Goal: Task Accomplishment & Management: Use online tool/utility

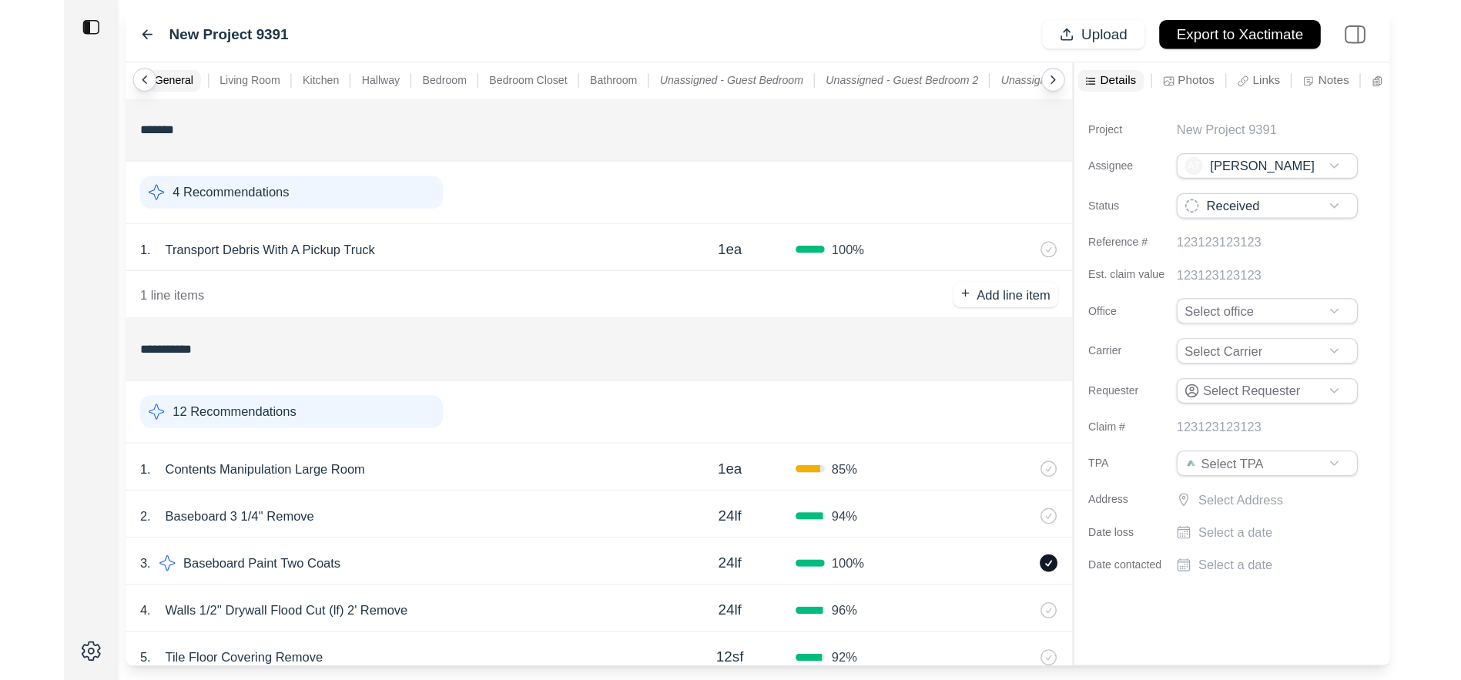
scroll to position [0, 9]
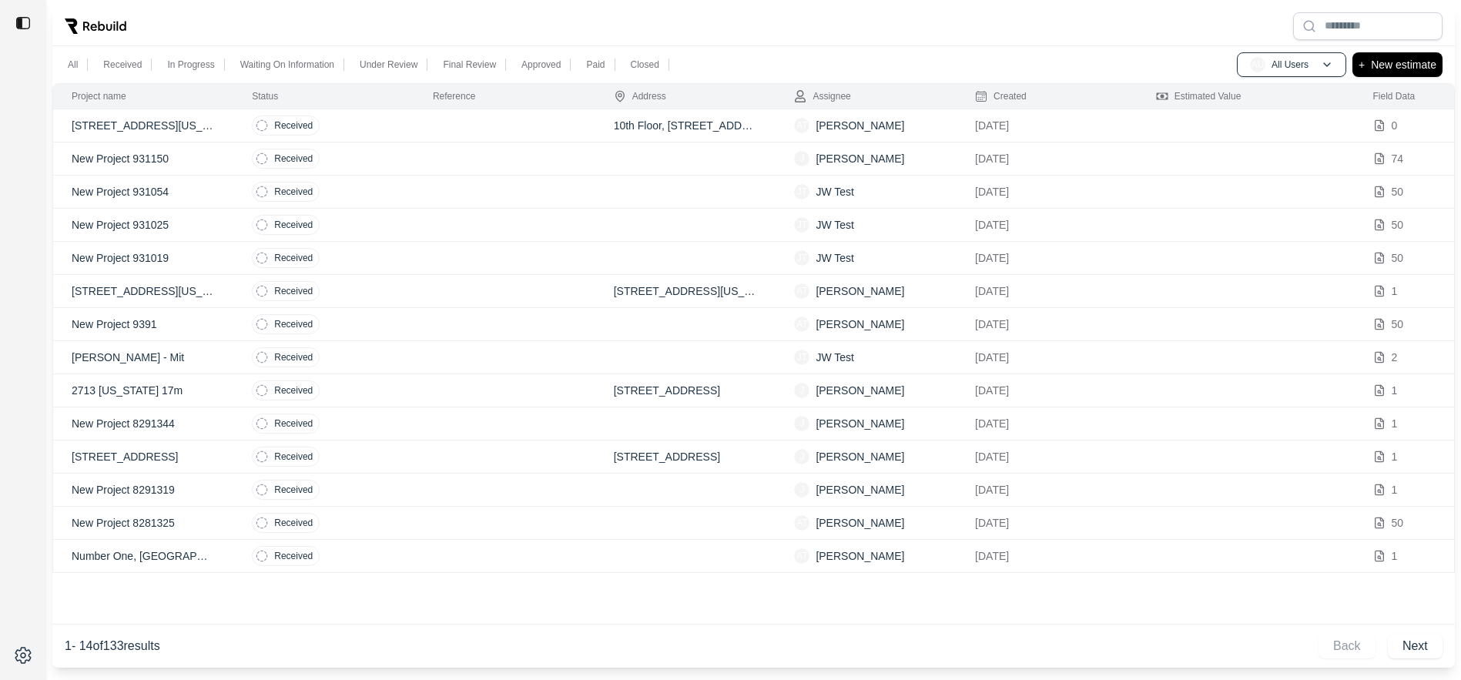
click at [702, 133] on td "10th Floor, 817 Broadway, New York, NY 10003, USA" at bounding box center [685, 125] width 181 height 33
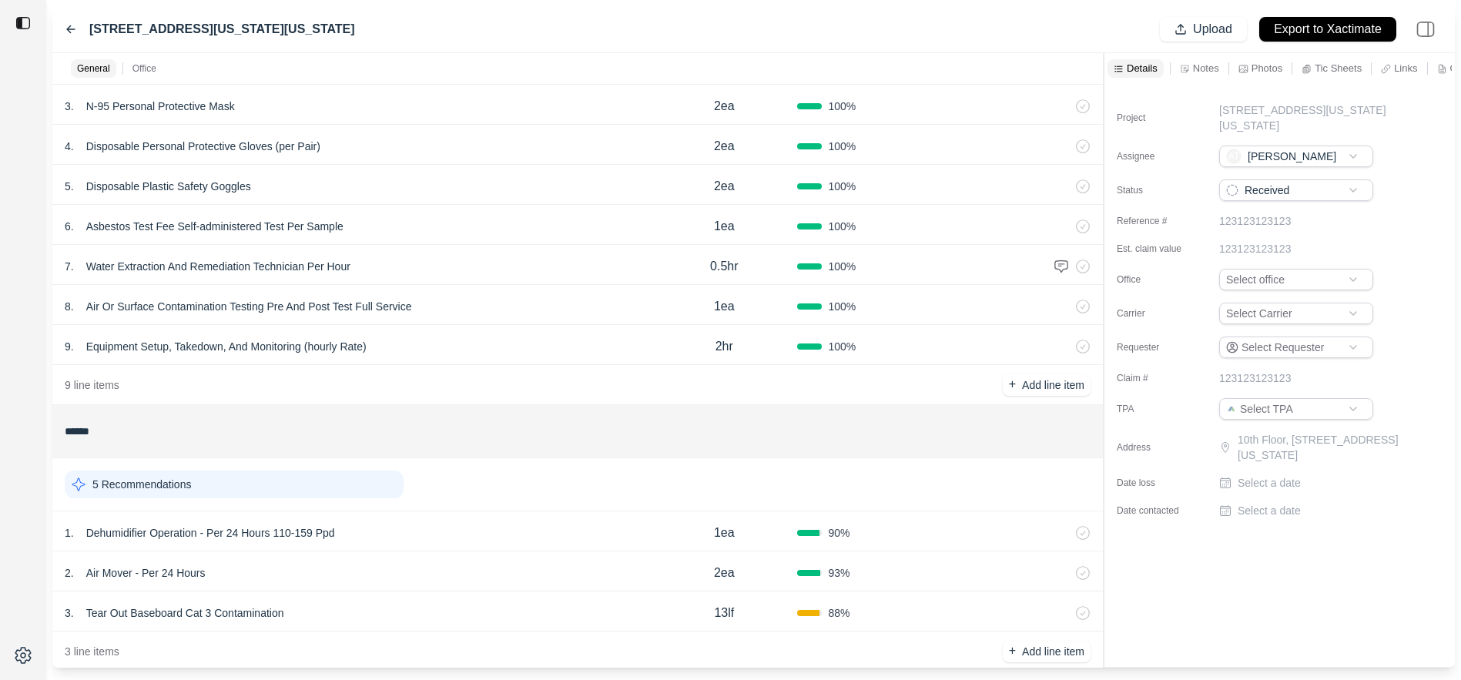
scroll to position [214, 0]
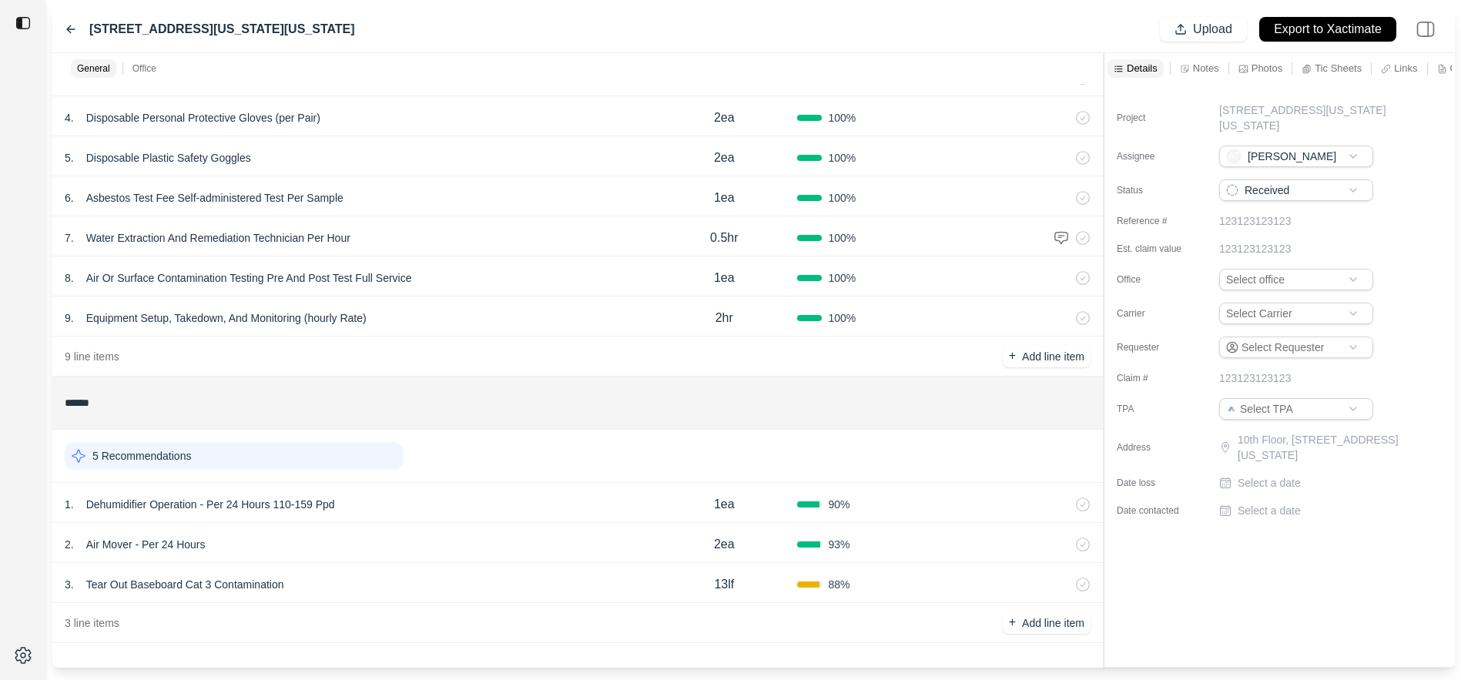
click at [434, 511] on div "1 . Dehumidifier Operation - Per 24 Hours 110-159 Ppd" at bounding box center [358, 505] width 586 height 22
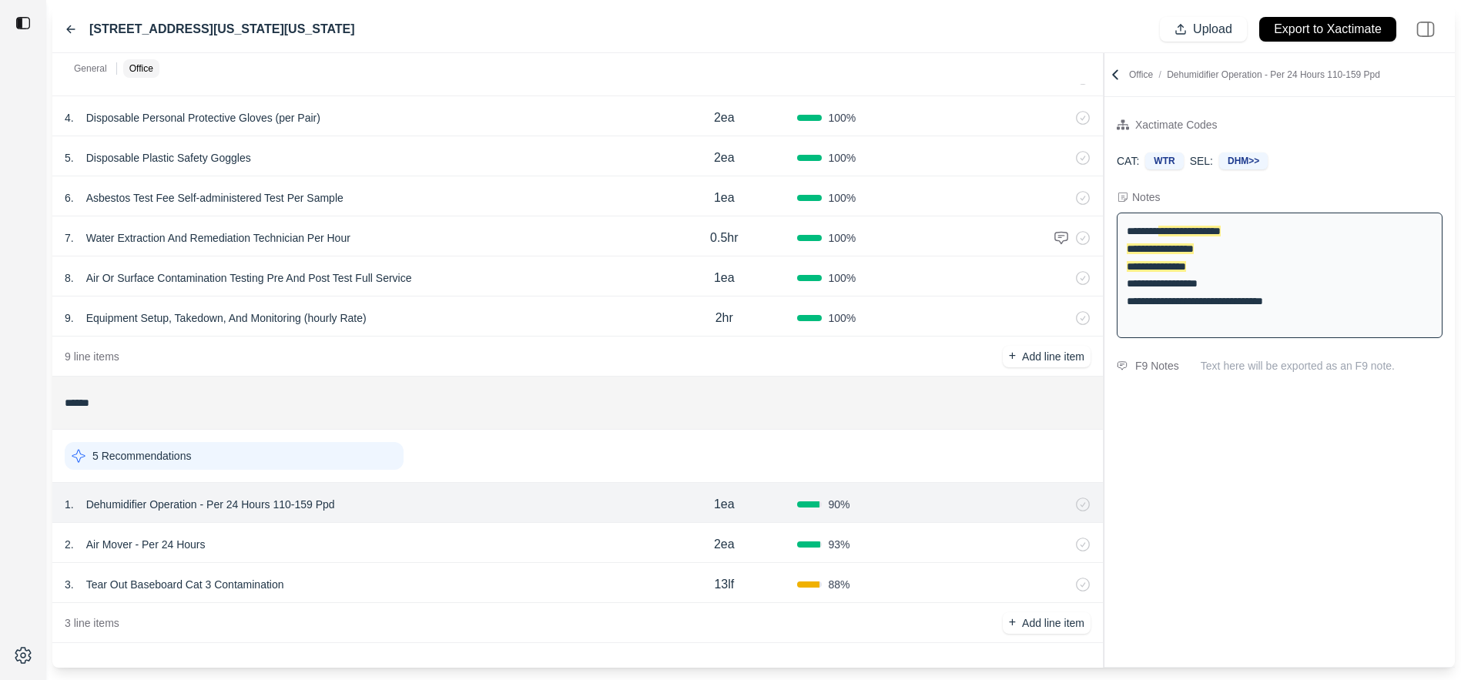
click at [400, 551] on div "2 . Air Mover - Per 24 Hours" at bounding box center [358, 545] width 586 height 22
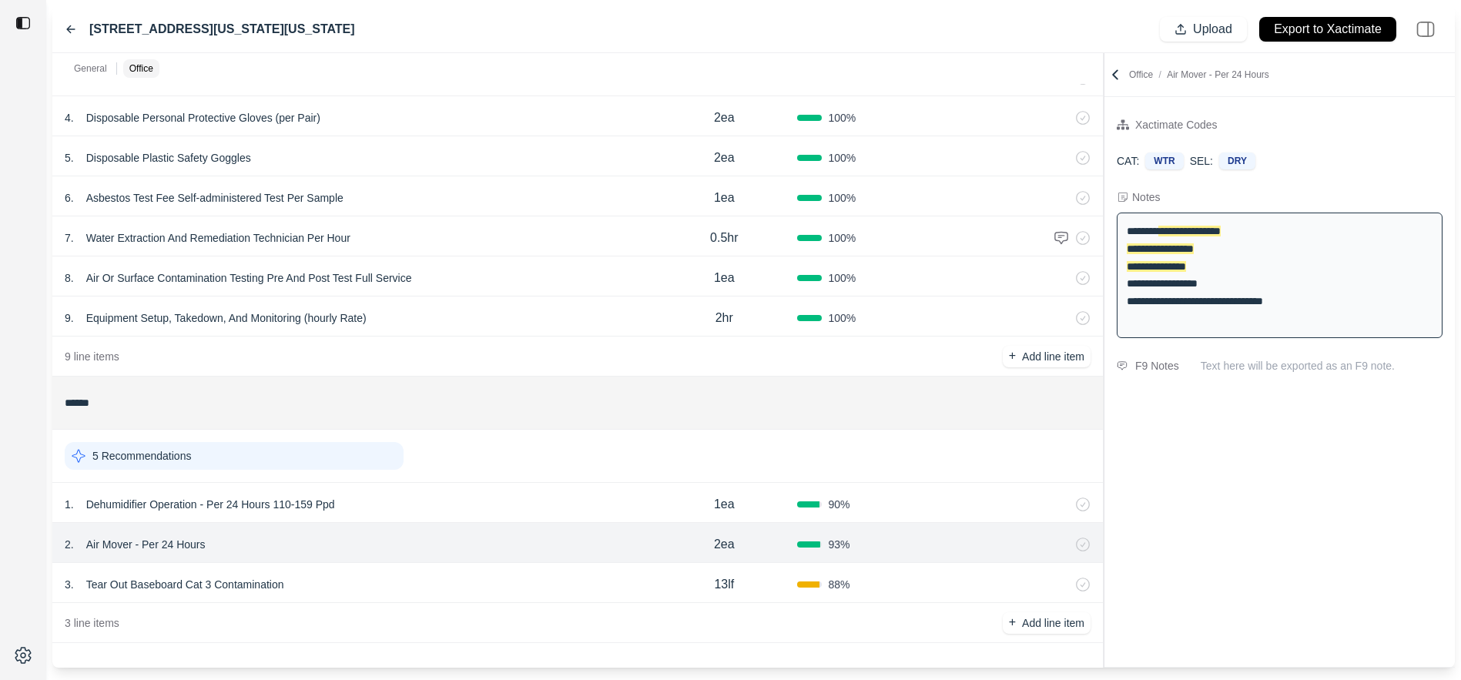
click at [400, 585] on div "3 . Tear Out Baseboard Cat 3 Contamination" at bounding box center [358, 585] width 586 height 22
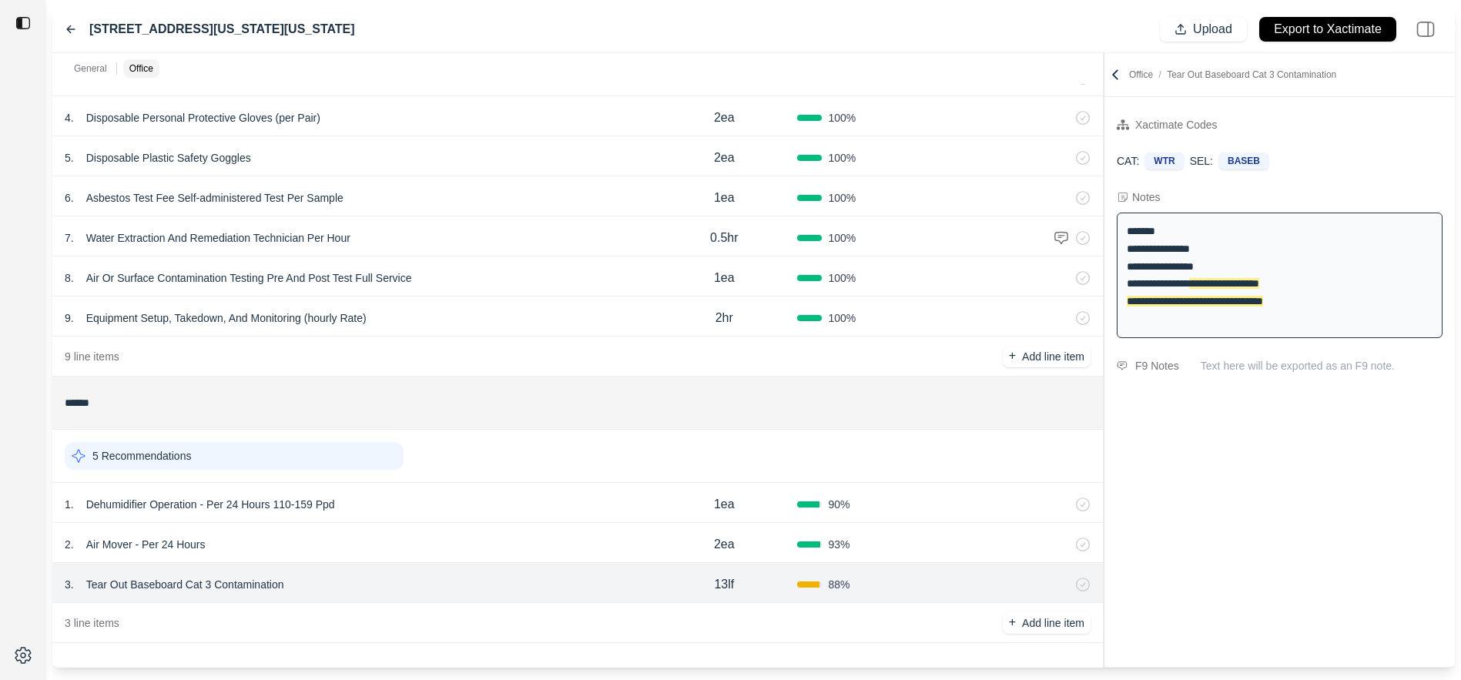
scroll to position [0, 0]
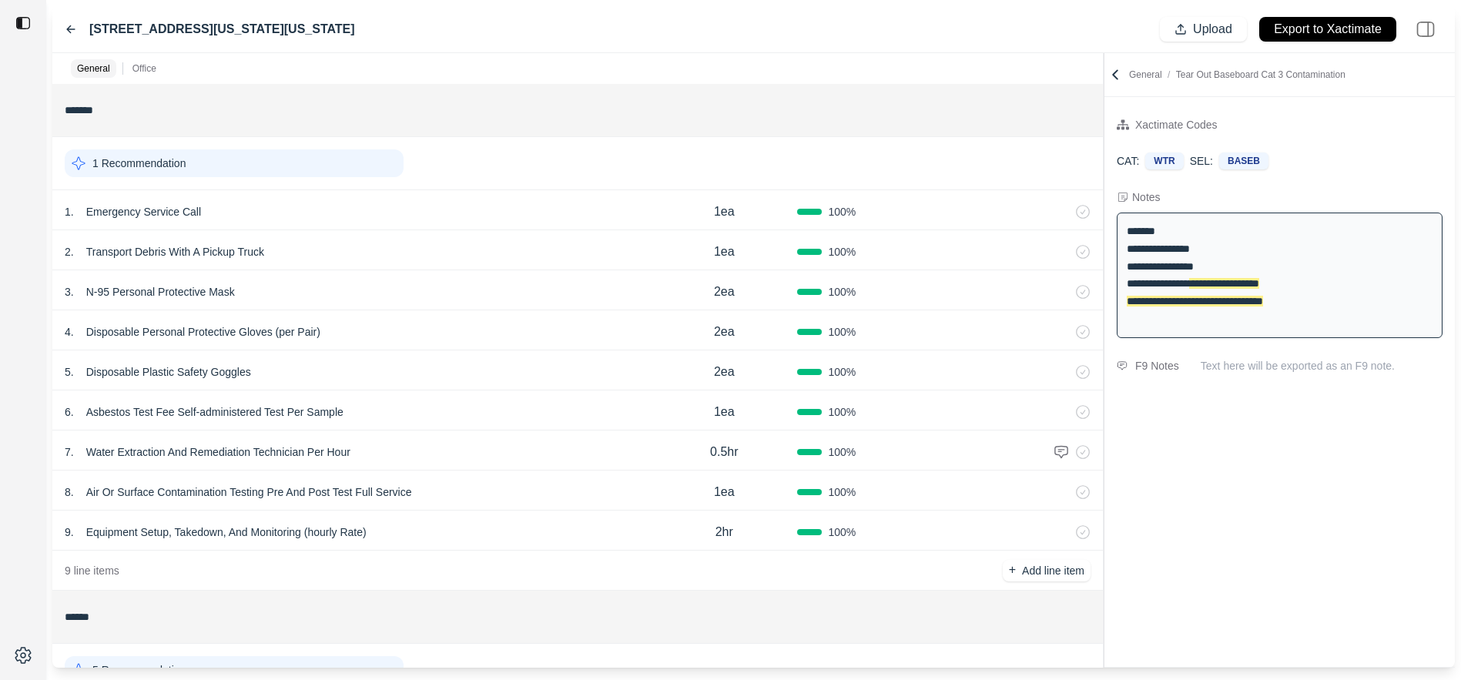
click at [1112, 75] on icon at bounding box center [1114, 74] width 15 height 15
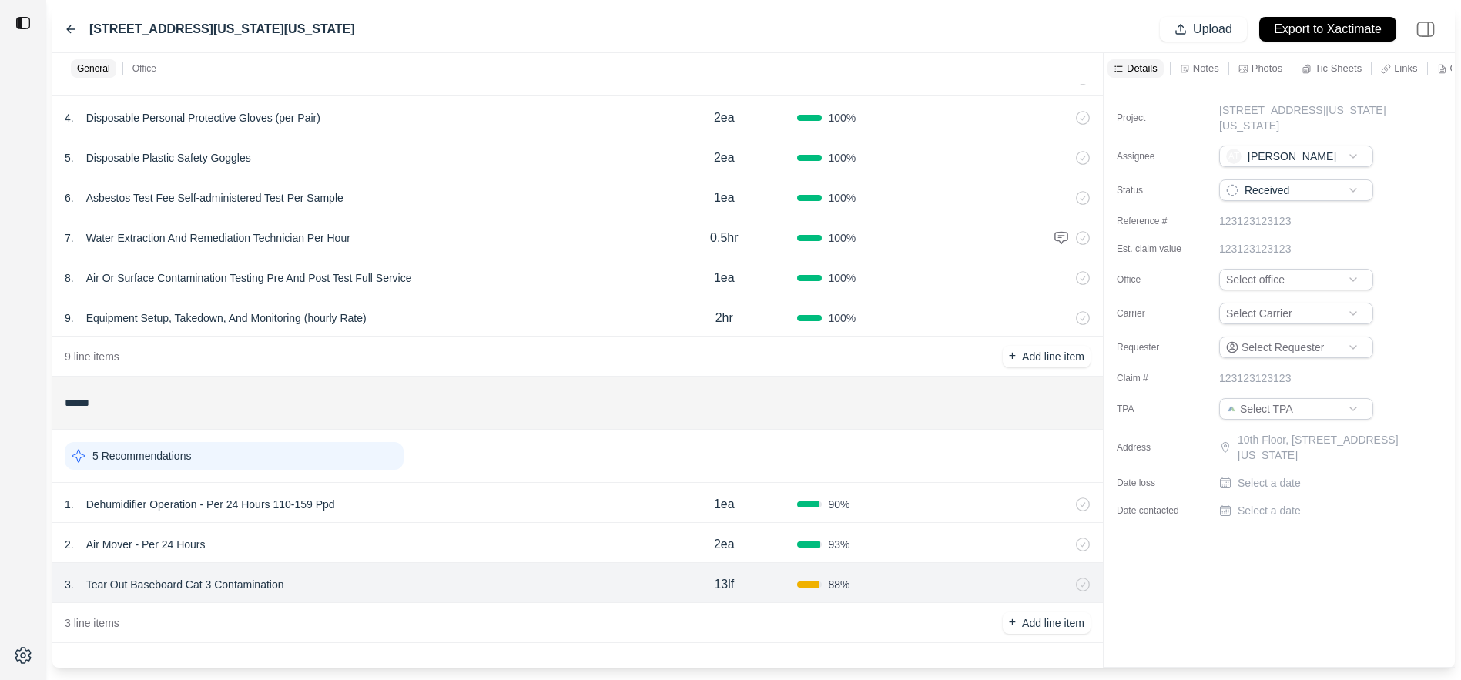
scroll to position [213, 0]
click at [426, 509] on div "1 . Dehumidifier Operation - Per 24 Hours 110-159 Ppd" at bounding box center [358, 505] width 586 height 22
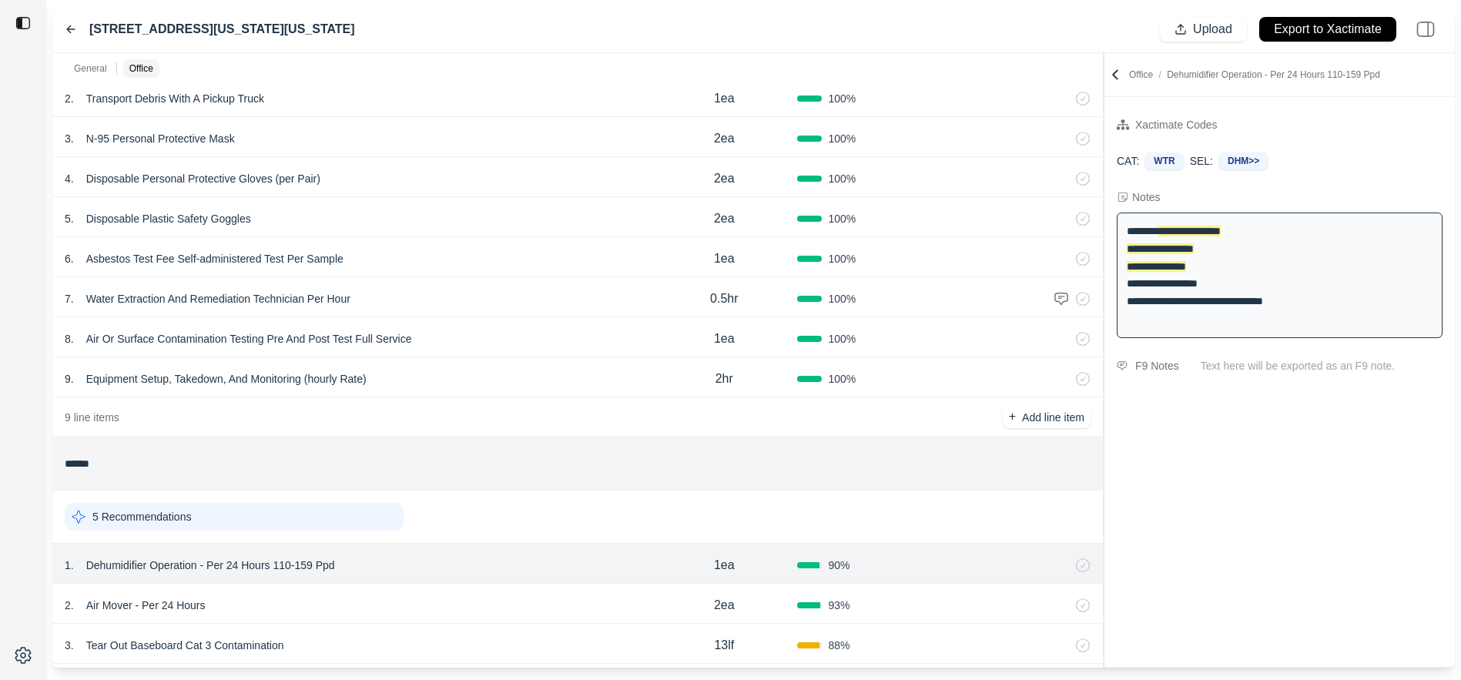
scroll to position [0, 0]
